Goal: Task Accomplishment & Management: Manage account settings

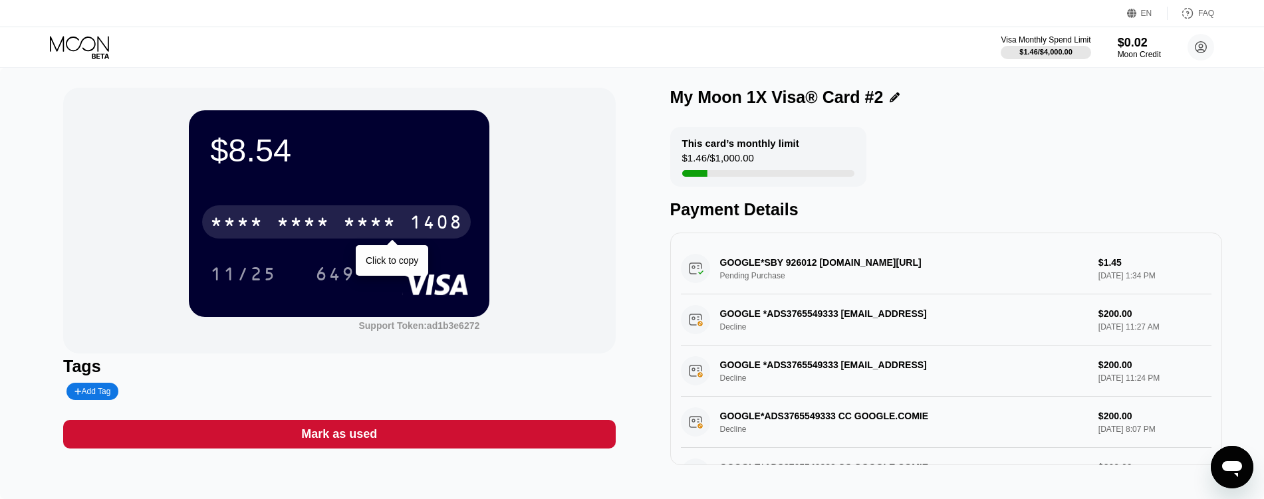
click at [449, 222] on div "1408" at bounding box center [435, 223] width 53 height 21
click at [398, 230] on div "[CREDIT_CARD_NUMBER]" at bounding box center [336, 221] width 269 height 33
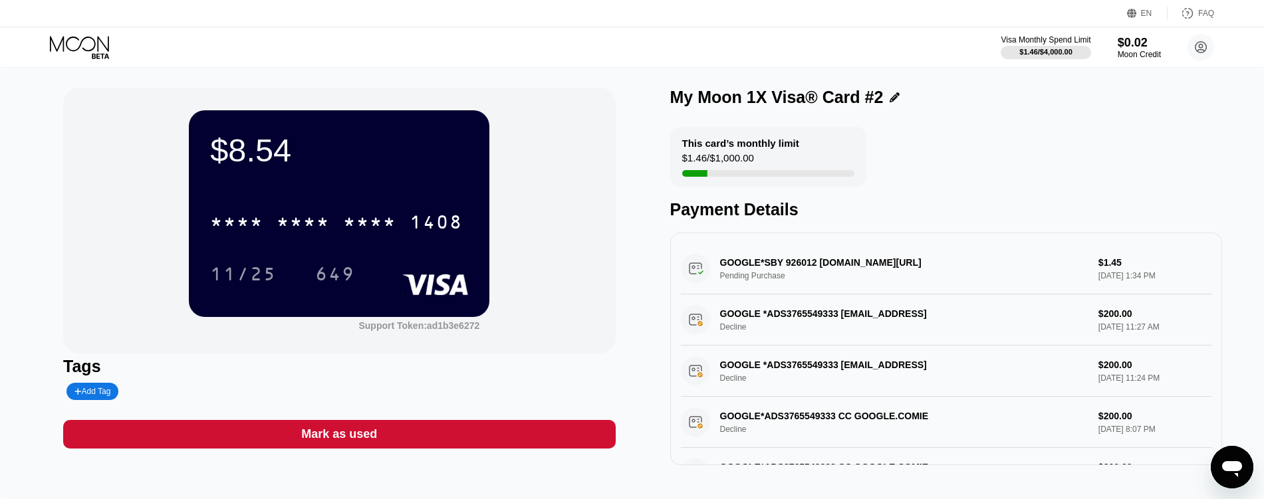
click at [72, 43] on icon at bounding box center [81, 47] width 62 height 23
